Goal: Task Accomplishment & Management: Use online tool/utility

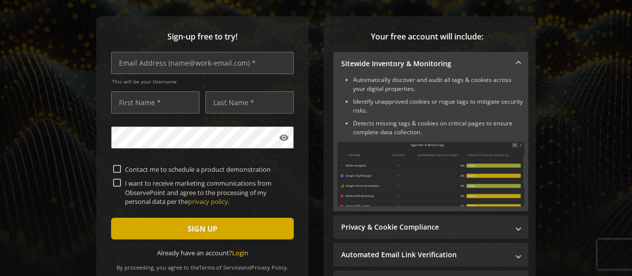
scroll to position [117, 0]
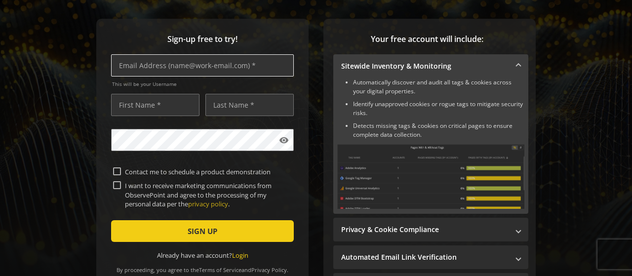
click at [192, 68] on input "text" at bounding box center [202, 65] width 183 height 22
type input "[EMAIL_ADDRESS][DOMAIN_NAME]"
type input "Danjal"
type input "[PERSON_NAME]"
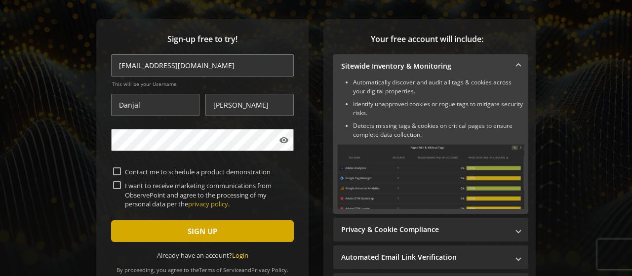
click at [165, 229] on span "submit" at bounding box center [202, 231] width 183 height 24
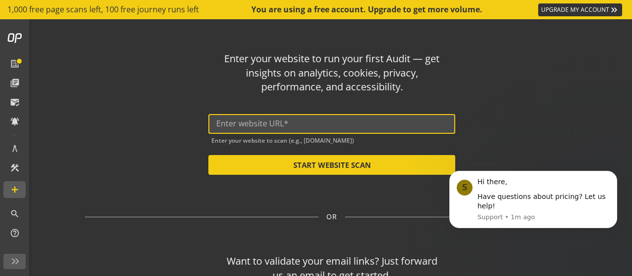
drag, startPoint x: 278, startPoint y: 127, endPoint x: 278, endPoint y: 121, distance: 6.4
click at [278, 121] on input "text" at bounding box center [331, 123] width 231 height 9
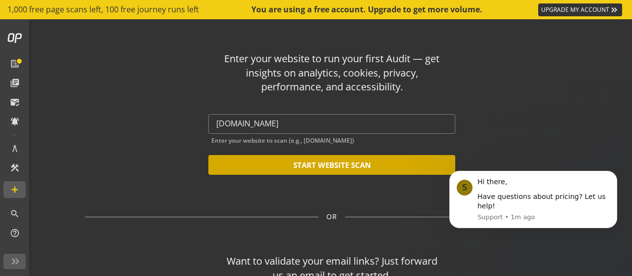
click at [296, 162] on button "START WEBSITE SCAN" at bounding box center [331, 165] width 247 height 20
type input "[URL][DOMAIN_NAME]"
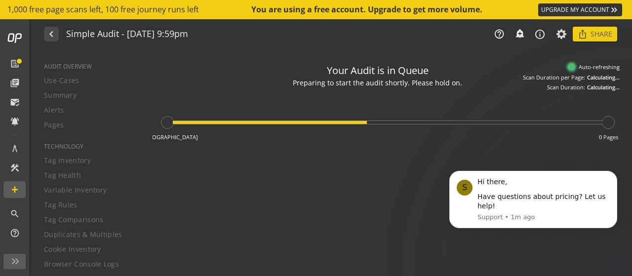
type textarea "Notes can include: -a description of what this audit is validating -changes in …"
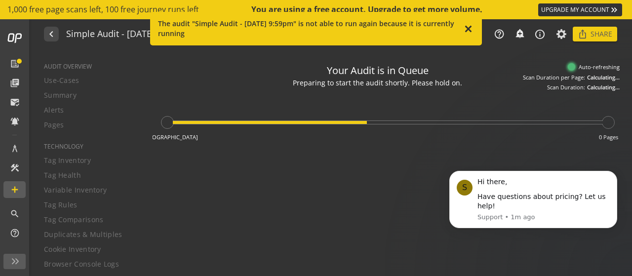
click at [470, 31] on mat-icon "close" at bounding box center [468, 30] width 11 height 12
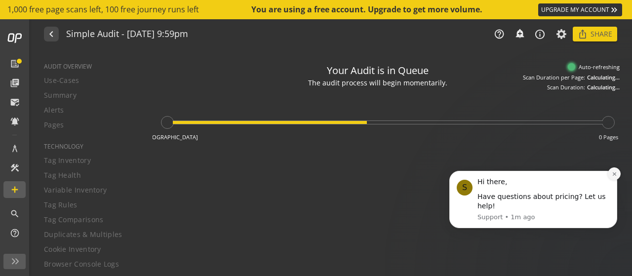
click at [620, 180] on button "Dismiss notification" at bounding box center [614, 173] width 13 height 13
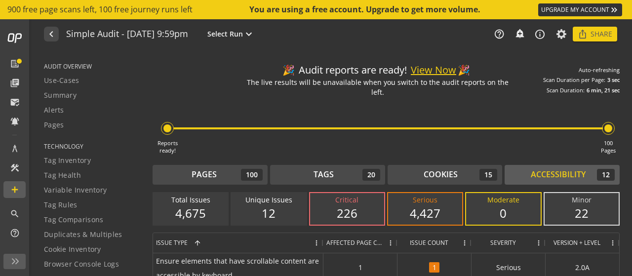
scroll to position [75, 0]
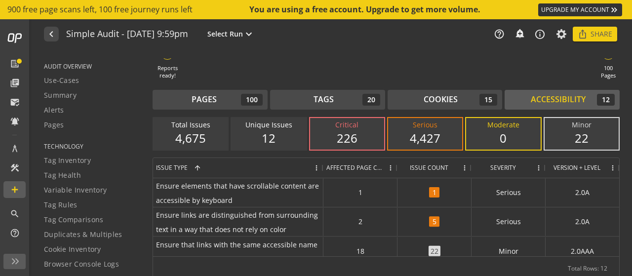
click at [344, 67] on div "Reports ready! 100 Pages" at bounding box center [386, 51] width 467 height 58
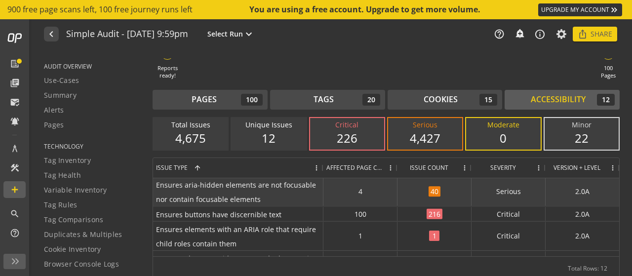
scroll to position [118, 0]
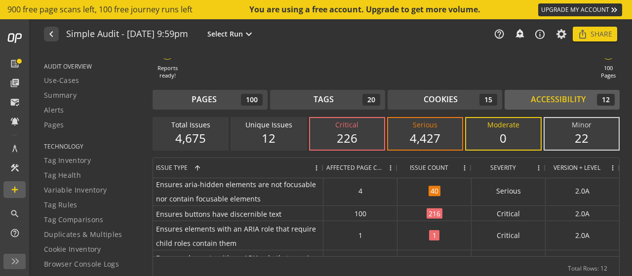
click at [537, 158] on div "Severity" at bounding box center [508, 168] width 68 height 20
click at [541, 164] on span at bounding box center [539, 168] width 8 height 8
click at [497, 163] on span "Severity" at bounding box center [503, 167] width 26 height 8
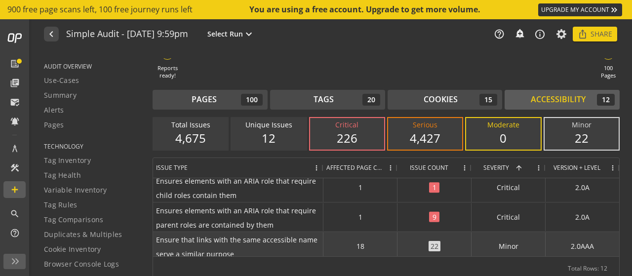
scroll to position [20, 0]
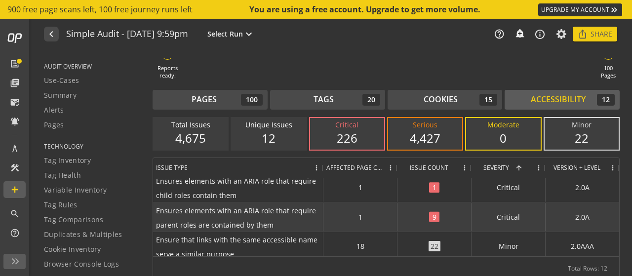
click at [274, 222] on span "Ensures elements with an ARIA role that require parent roles are contained by t…" at bounding box center [238, 217] width 164 height 29
click at [287, 206] on span "Ensures elements with an ARIA role that require parent roles are contained by t…" at bounding box center [238, 217] width 164 height 29
click at [300, 204] on span "Ensures elements with an ARIA role that require parent roles are contained by t…" at bounding box center [238, 217] width 164 height 29
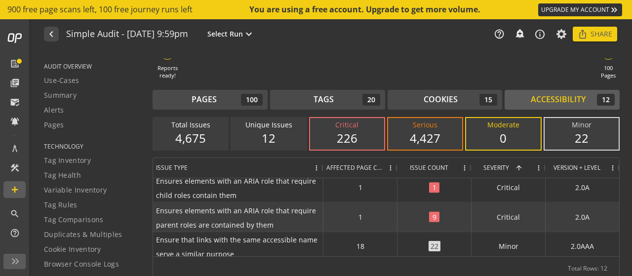
click at [300, 204] on span "Ensures elements with an ARIA role that require parent roles are contained by t…" at bounding box center [238, 217] width 164 height 29
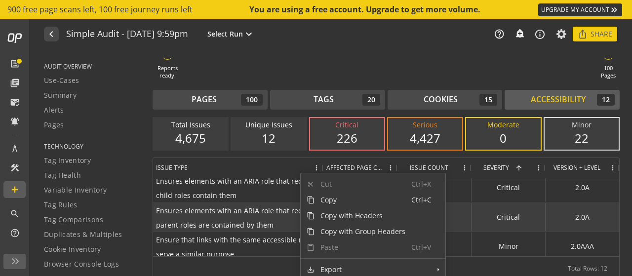
click at [282, 222] on span "Ensures elements with an ARIA role that require parent roles are contained by t…" at bounding box center [238, 217] width 164 height 29
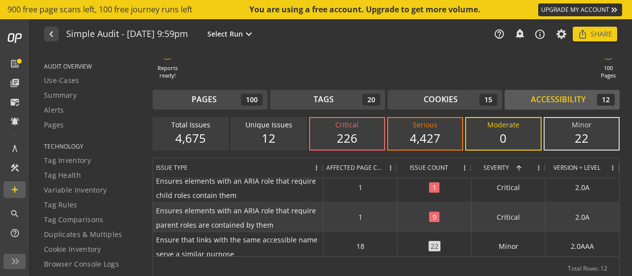
click at [521, 214] on div "critical" at bounding box center [508, 216] width 74 height 29
click at [433, 219] on div "9" at bounding box center [434, 215] width 74 height 29
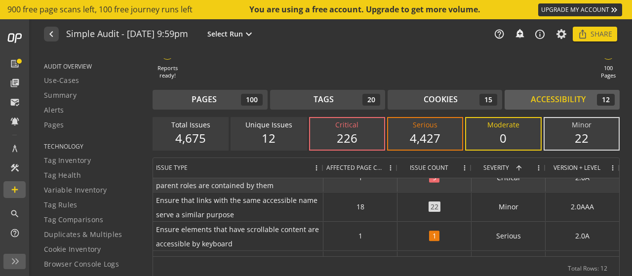
scroll to position [0, 0]
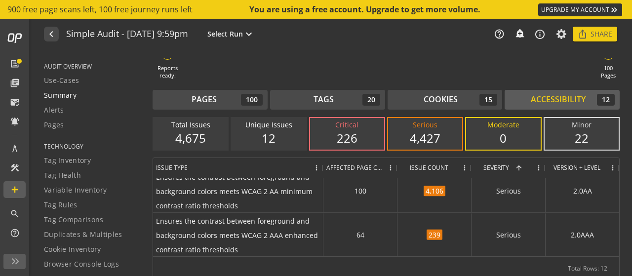
click at [59, 95] on span "Summary" at bounding box center [60, 95] width 33 height 10
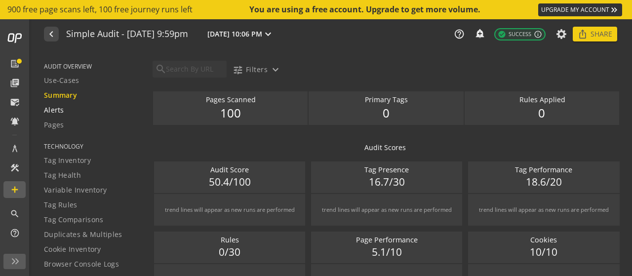
click at [66, 112] on div "Alerts" at bounding box center [92, 110] width 96 height 10
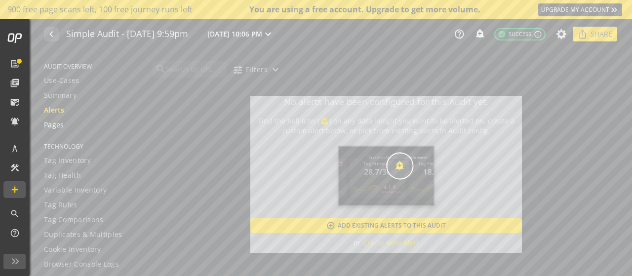
click at [52, 123] on span "Pages" at bounding box center [54, 125] width 20 height 10
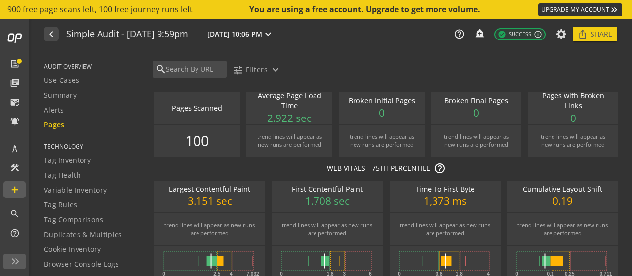
click at [70, 68] on span "AUDIT OVERVIEW" at bounding box center [92, 66] width 96 height 8
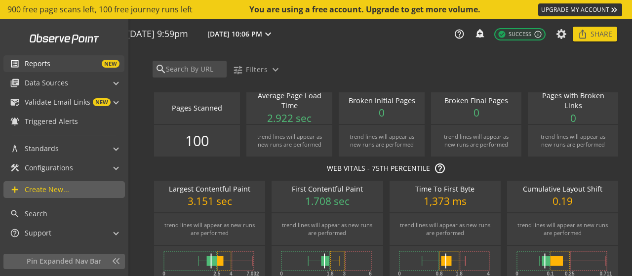
click at [6, 57] on link "list_alt Reports NEW" at bounding box center [63, 63] width 121 height 17
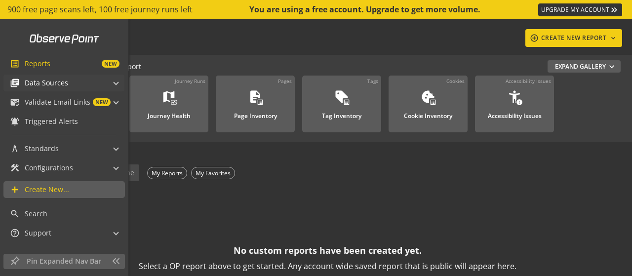
click at [51, 80] on span "Data Sources" at bounding box center [46, 83] width 43 height 10
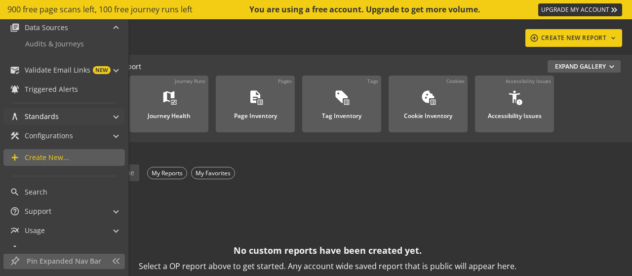
click at [106, 118] on span "architecture Standards" at bounding box center [62, 116] width 104 height 17
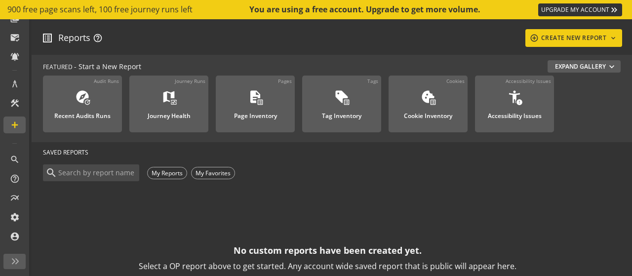
scroll to position [65, 0]
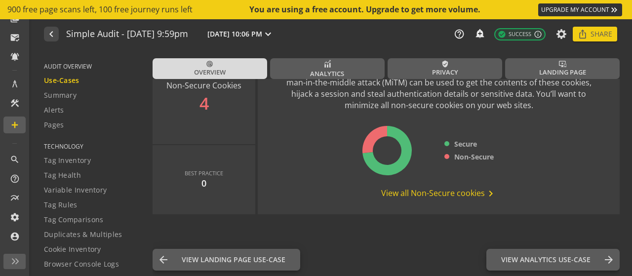
scroll to position [65, 0]
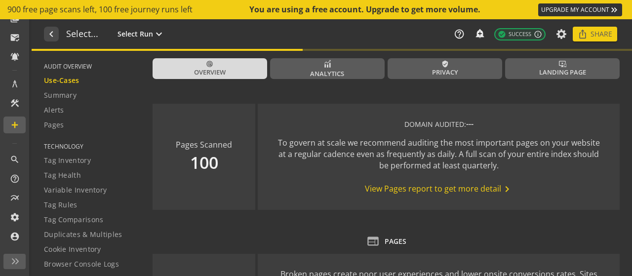
type textarea "Notes can include: -a description of what this audit is validating -changes in …"
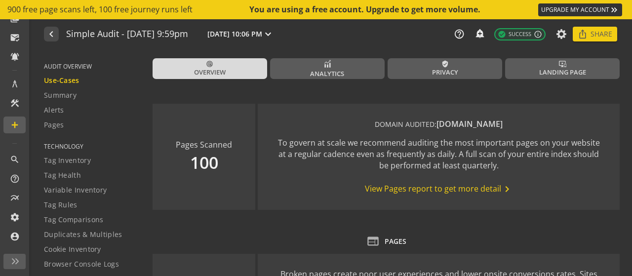
scroll to position [65, 0]
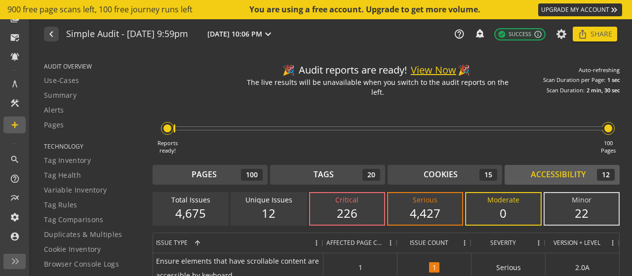
scroll to position [75, 0]
